Goal: Transaction & Acquisition: Purchase product/service

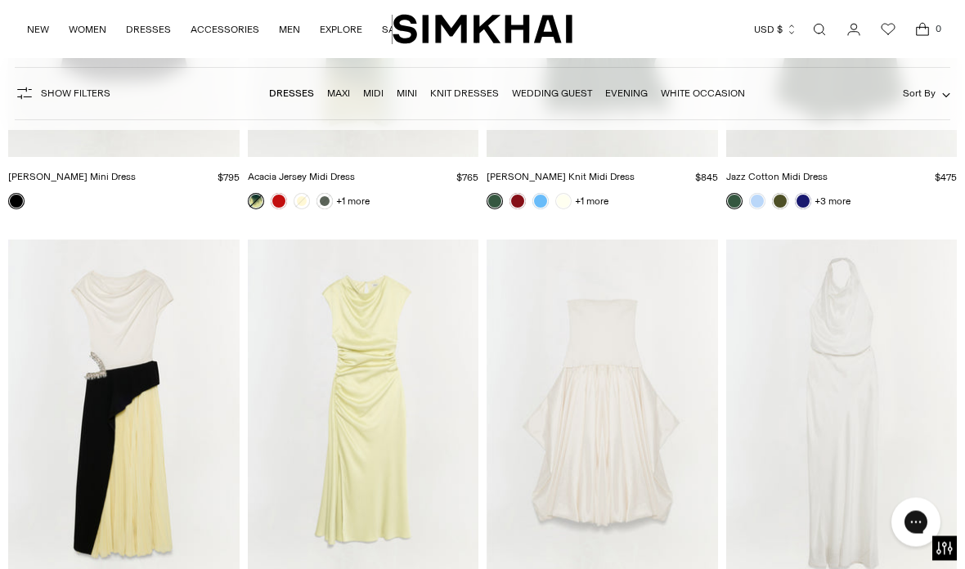
scroll to position [5537, 0]
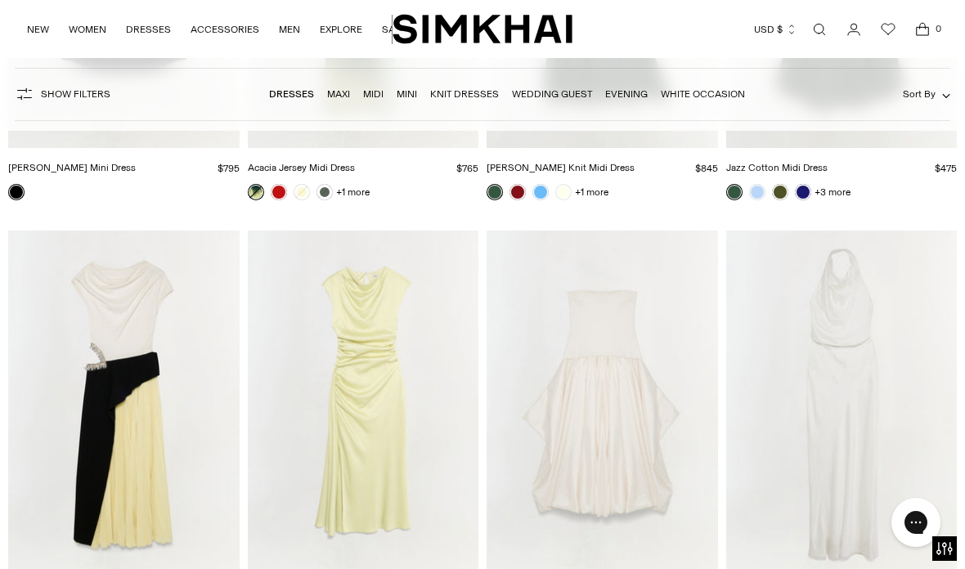
click at [361, 431] on img "Burke Satin Midi Dress" at bounding box center [364, 404] width 232 height 347
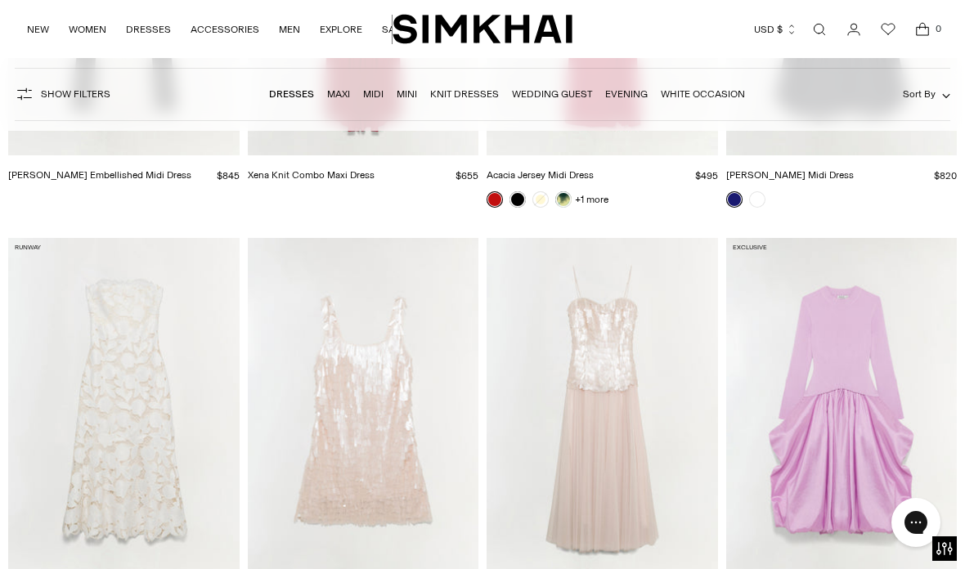
scroll to position [9431, 0]
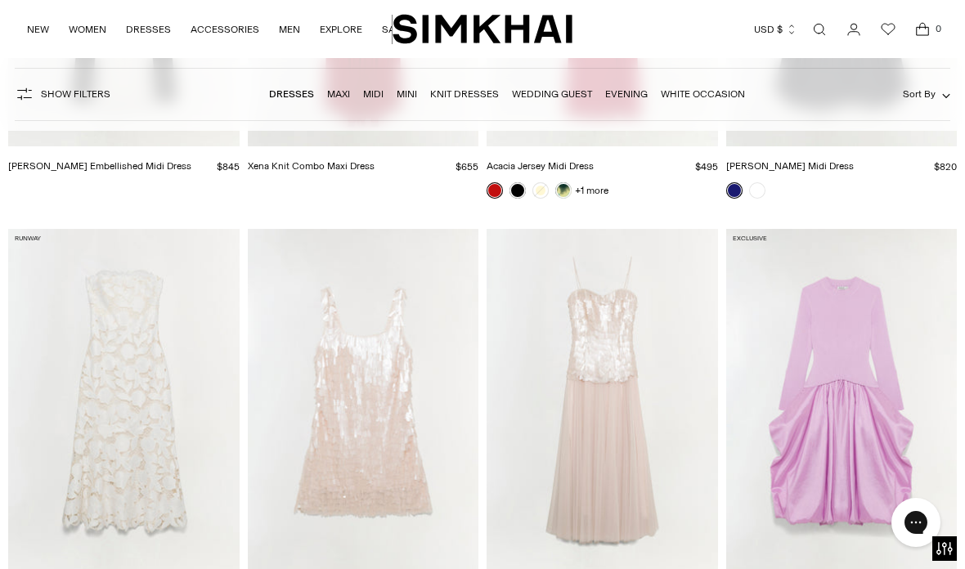
click at [411, 335] on img "Onyx Sequin Mini Dress" at bounding box center [364, 402] width 232 height 347
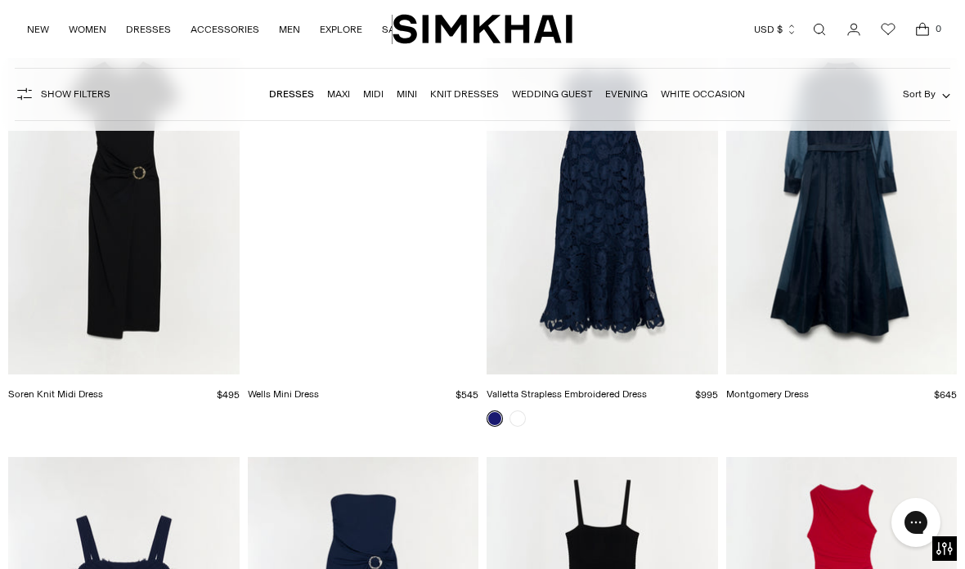
scroll to position [8363, 0]
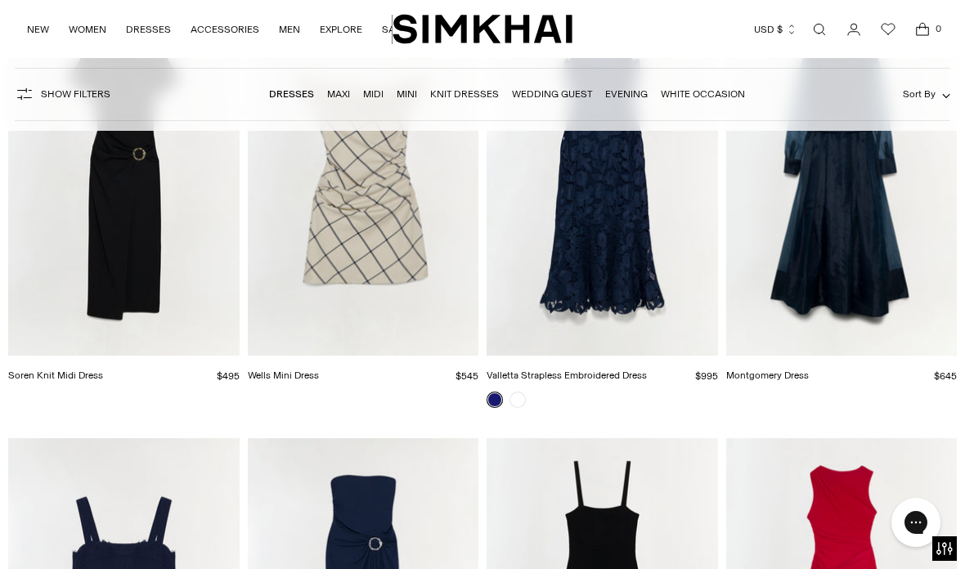
click at [353, 183] on img "Wells Mini Dress" at bounding box center [364, 183] width 232 height 347
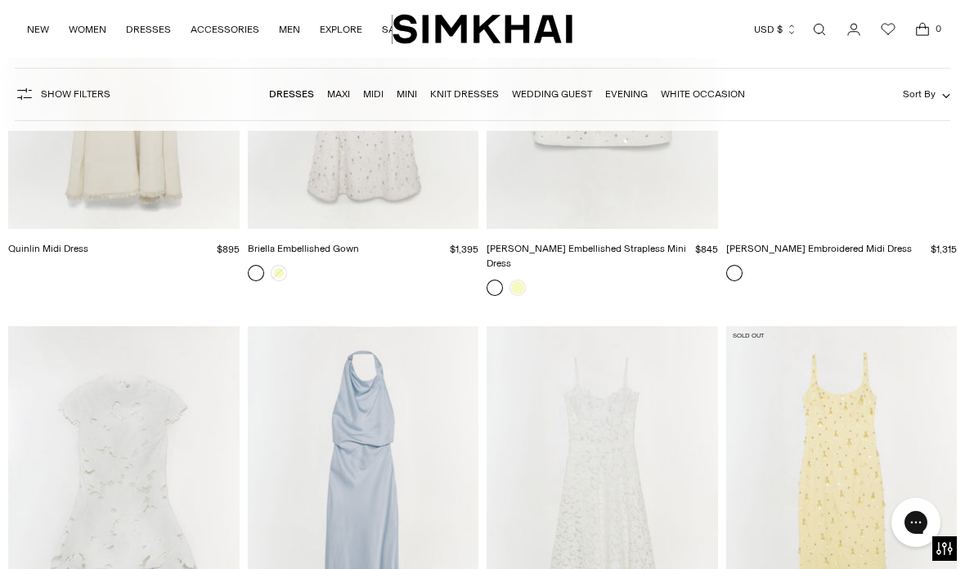
scroll to position [6745, 0]
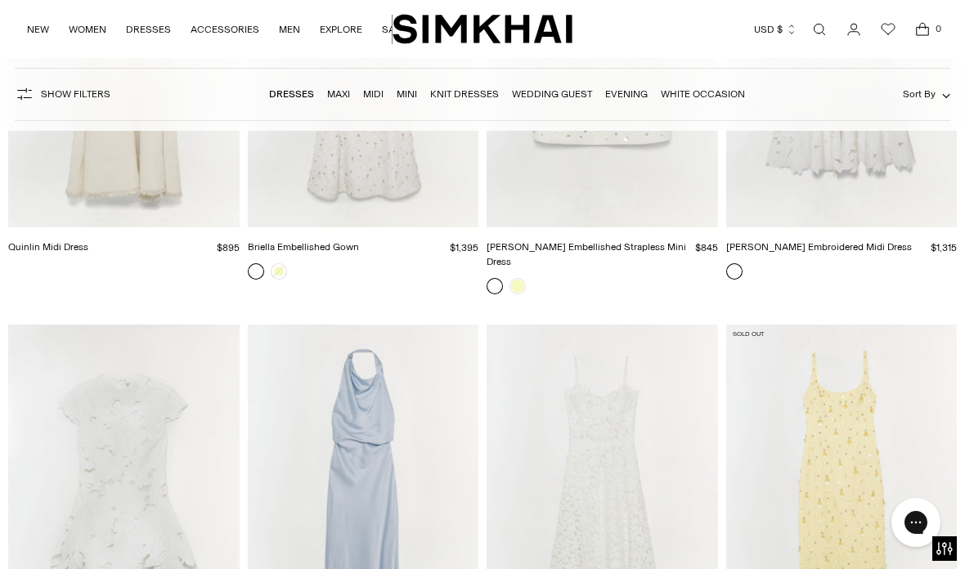
click at [360, 430] on img "Reannon Satin Gown" at bounding box center [364, 498] width 232 height 347
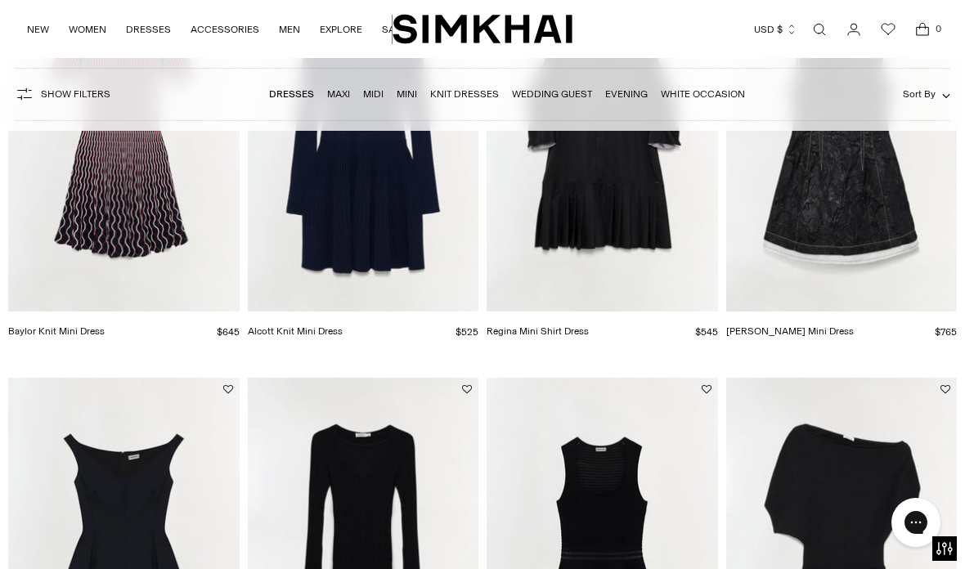
scroll to position [3325, 0]
